Goal: Find specific page/section: Locate a particular part of the current website

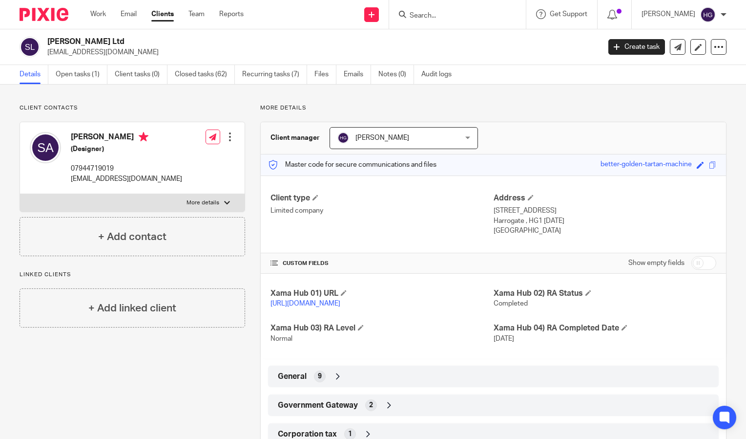
click at [494, 20] on input "Search" at bounding box center [453, 16] width 88 height 9
type input "missio"
click at [491, 34] on link at bounding box center [498, 42] width 183 height 22
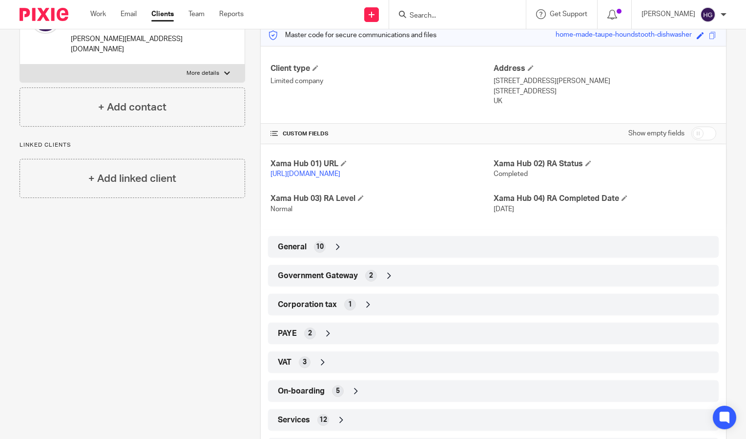
scroll to position [136, 0]
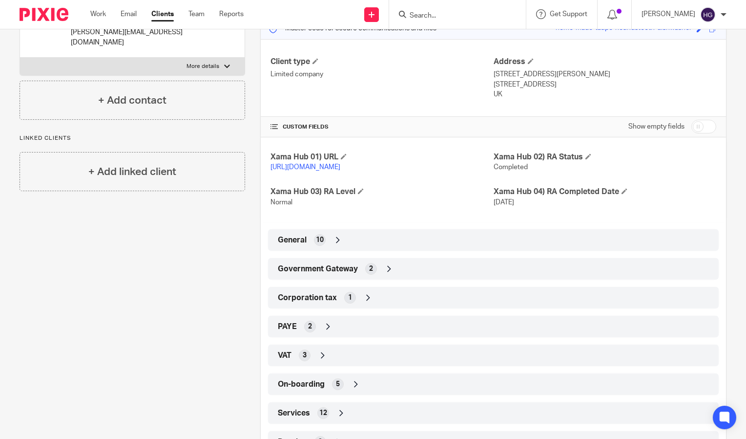
click at [366, 274] on div "2" at bounding box center [371, 269] width 12 height 12
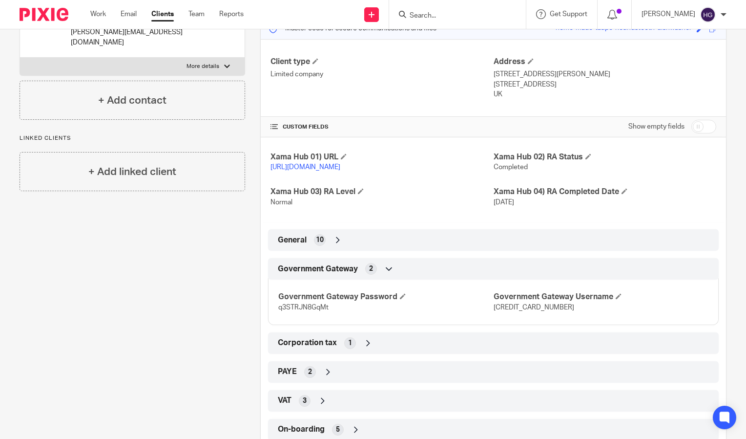
click at [507, 311] on span "[CREDIT_CARD_NUMBER]" at bounding box center [534, 307] width 81 height 7
copy span "[CREDIT_CARD_NUMBER]"
click at [303, 311] on span "q3STRJN8GqMt" at bounding box center [303, 307] width 50 height 7
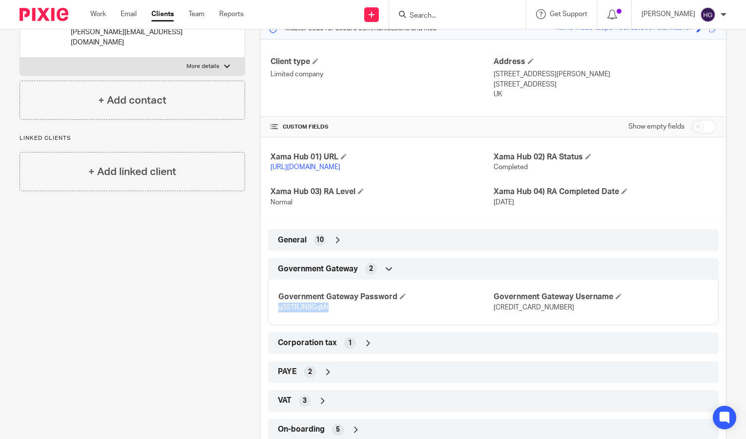
copy span "q3STRJN8GqMt"
